Goal: Transaction & Acquisition: Purchase product/service

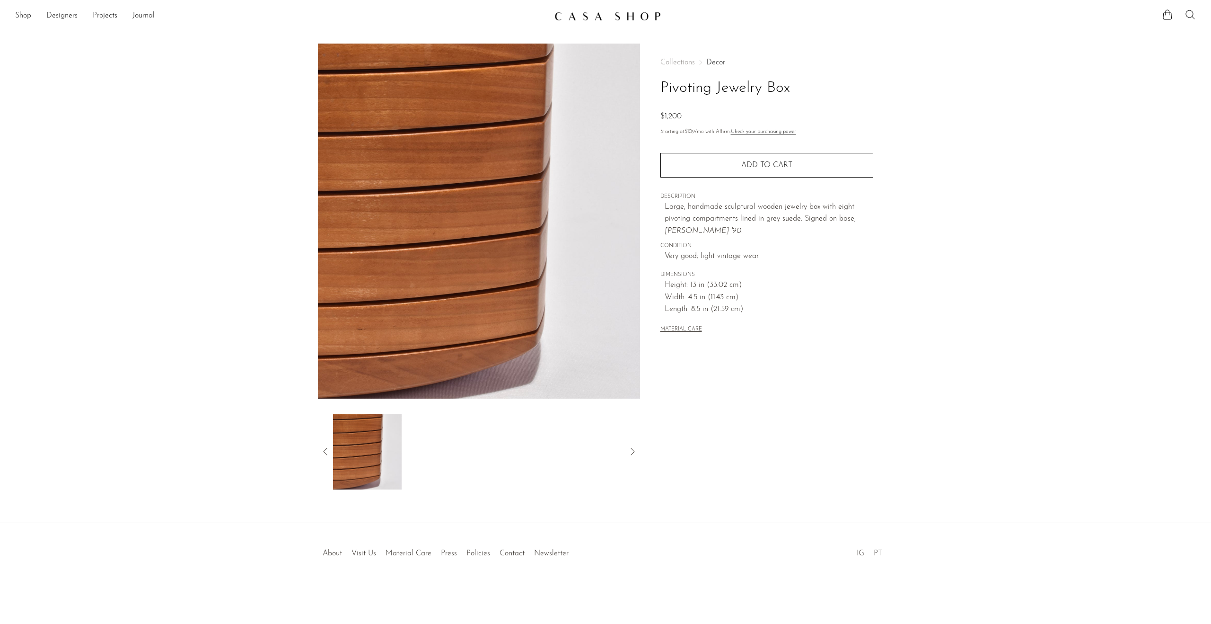
click at [24, 18] on link "Shop" at bounding box center [23, 16] width 16 height 12
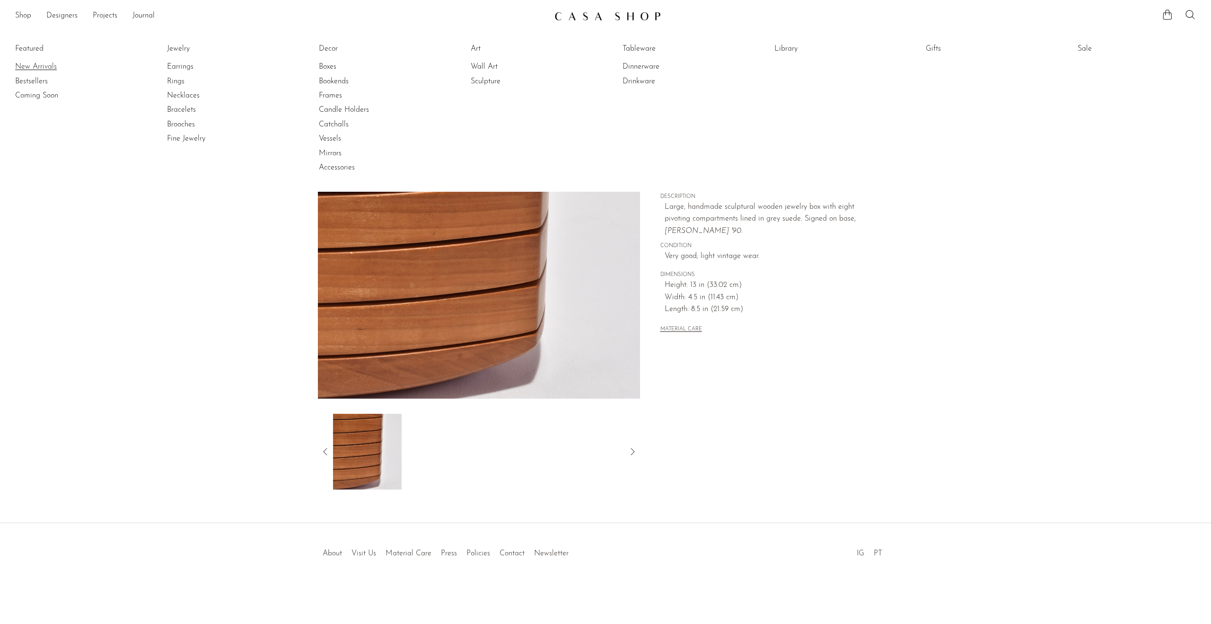
click at [42, 64] on link "New Arrivals" at bounding box center [50, 67] width 71 height 10
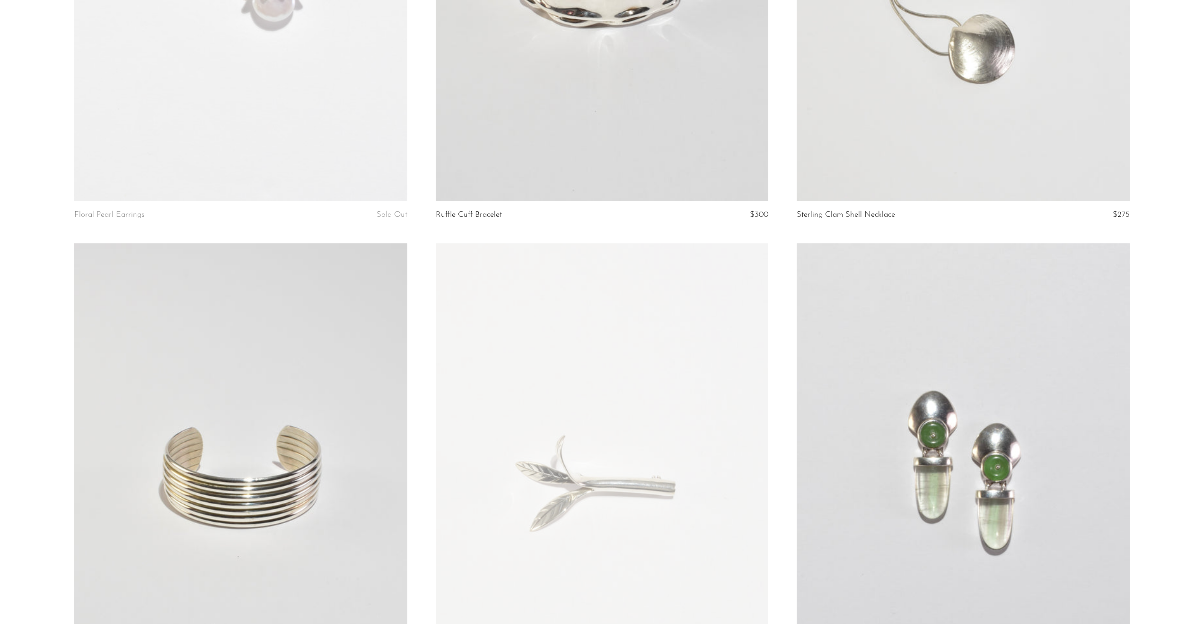
scroll to position [1855, 0]
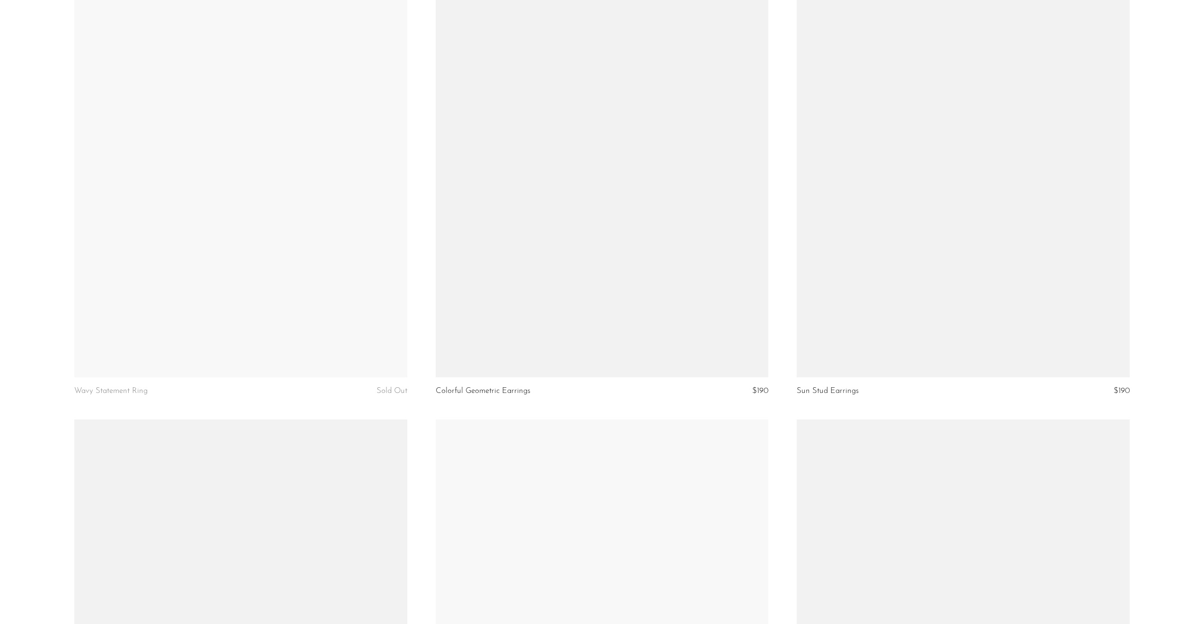
scroll to position [5373, 0]
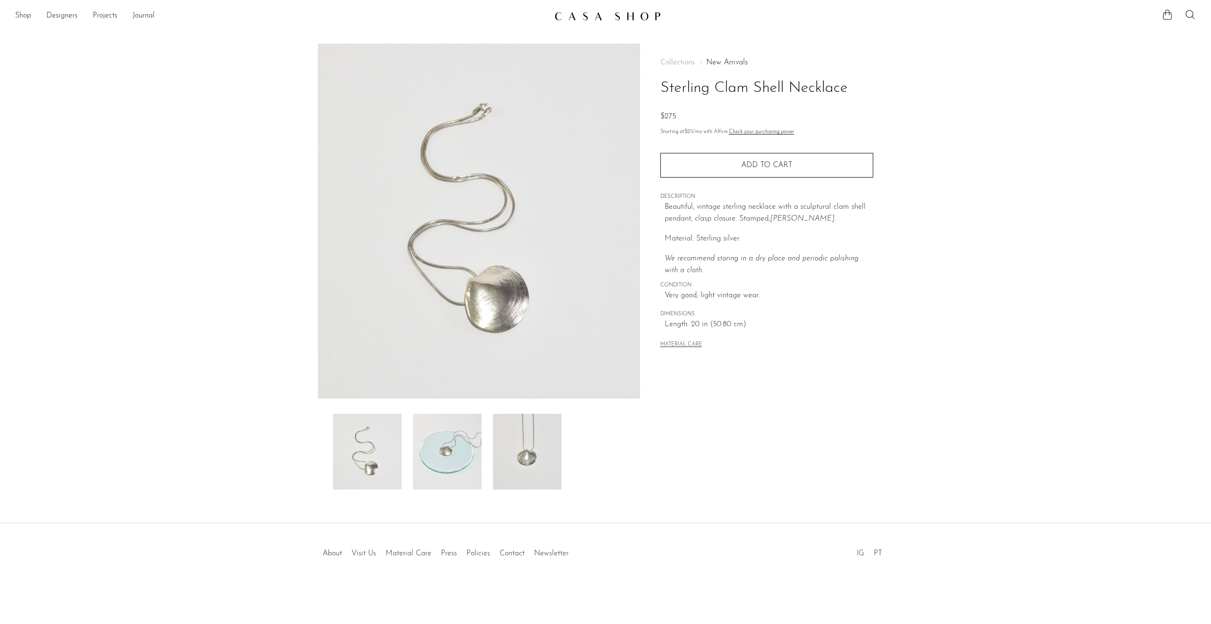
click at [459, 454] on img at bounding box center [447, 452] width 69 height 76
